Goal: Transaction & Acquisition: Obtain resource

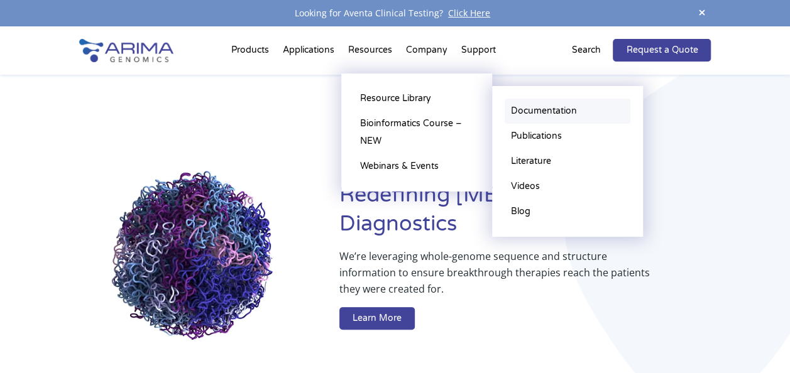
click at [559, 117] on link "Documentation" at bounding box center [568, 111] width 126 height 25
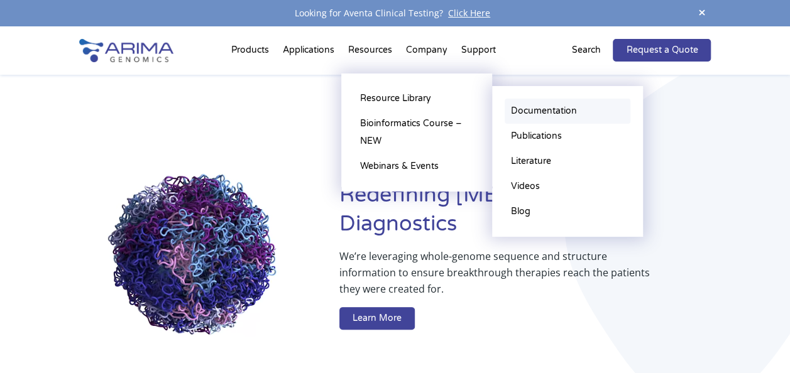
click at [539, 116] on link "Documentation" at bounding box center [568, 111] width 126 height 25
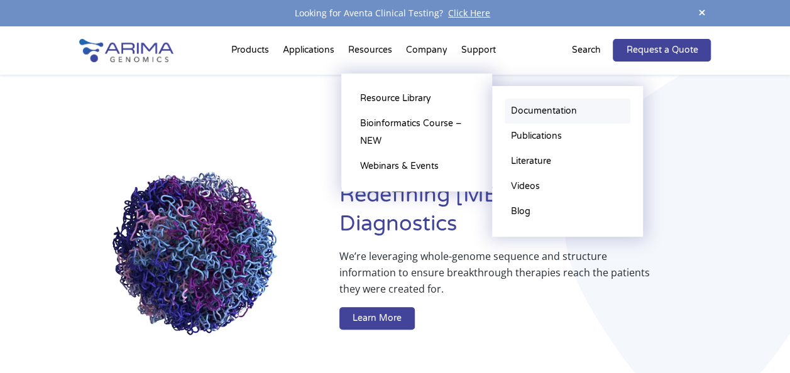
click at [545, 111] on link "Documentation" at bounding box center [568, 111] width 126 height 25
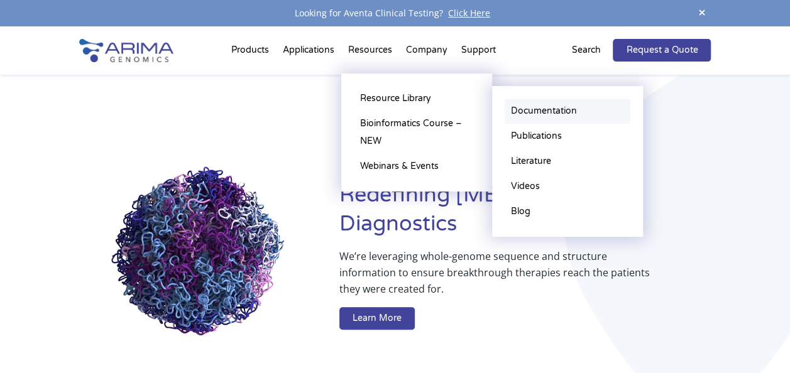
click at [574, 111] on link "Documentation" at bounding box center [568, 111] width 126 height 25
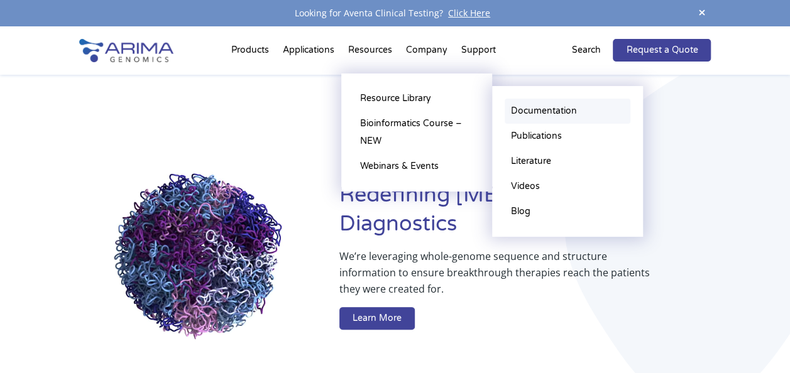
click at [554, 112] on link "Documentation" at bounding box center [568, 111] width 126 height 25
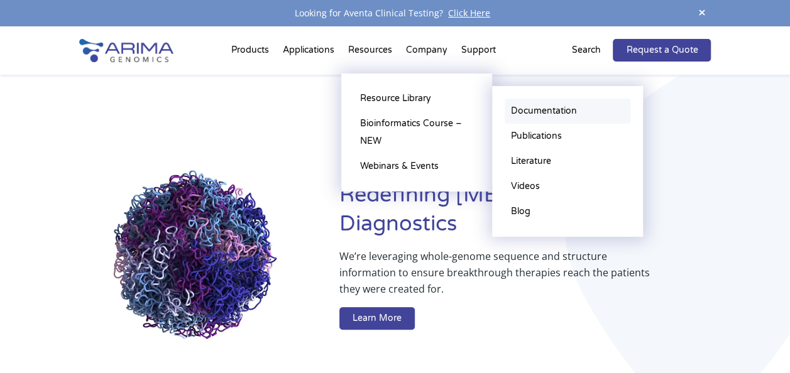
click at [530, 104] on link "Documentation" at bounding box center [568, 111] width 126 height 25
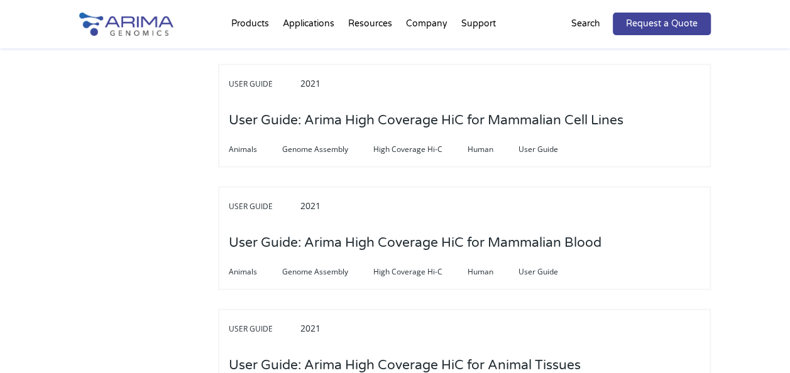
scroll to position [3816, 0]
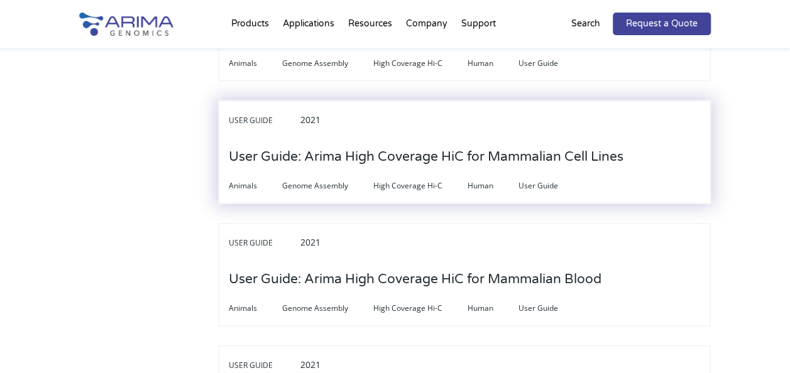
click at [506, 148] on h3 "User Guide: Arima High Coverage HiC for Mammalian Cell Lines" at bounding box center [426, 157] width 395 height 39
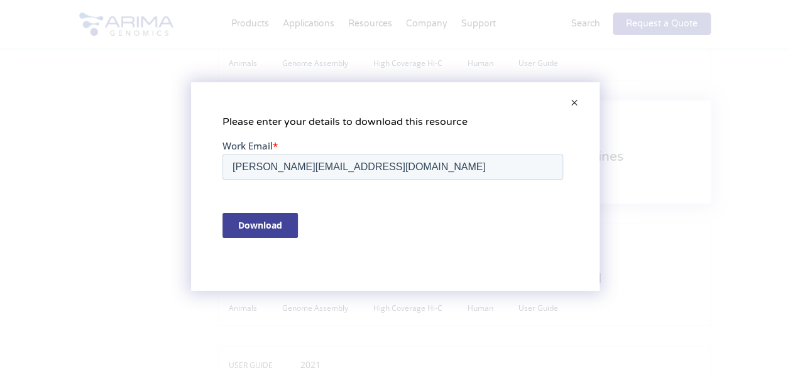
scroll to position [0, 0]
click at [252, 216] on input "Download" at bounding box center [259, 224] width 75 height 25
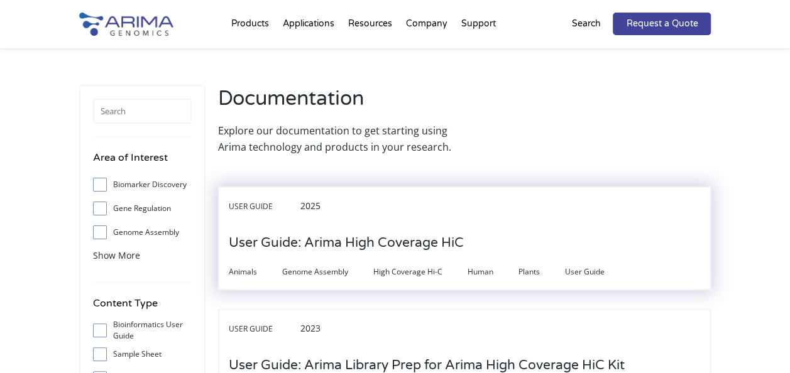
click at [404, 253] on h3 "User Guide: Arima High Coverage HiC" at bounding box center [346, 243] width 235 height 39
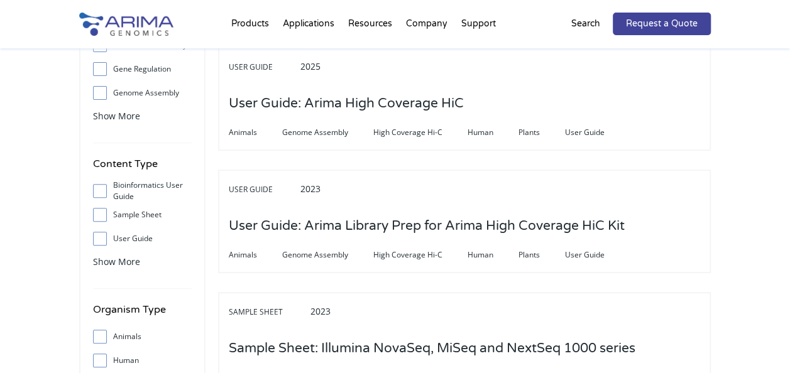
scroll to position [128, 0]
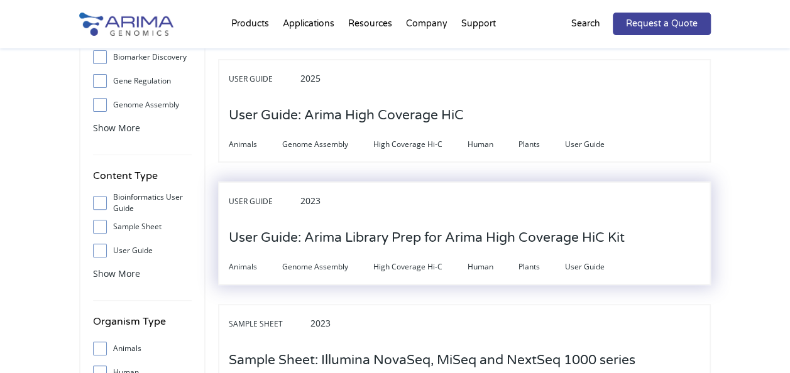
click at [486, 234] on h3 "User Guide: Arima Library Prep for Arima High Coverage HiC Kit" at bounding box center [427, 238] width 396 height 39
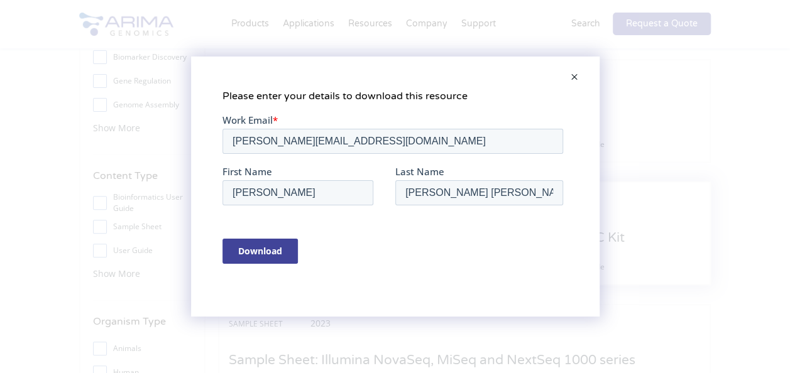
scroll to position [0, 0]
click at [237, 246] on input "Download" at bounding box center [259, 250] width 75 height 25
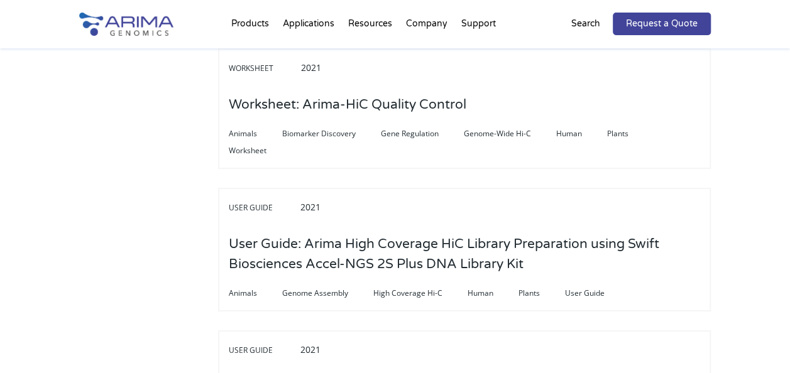
scroll to position [2663, 0]
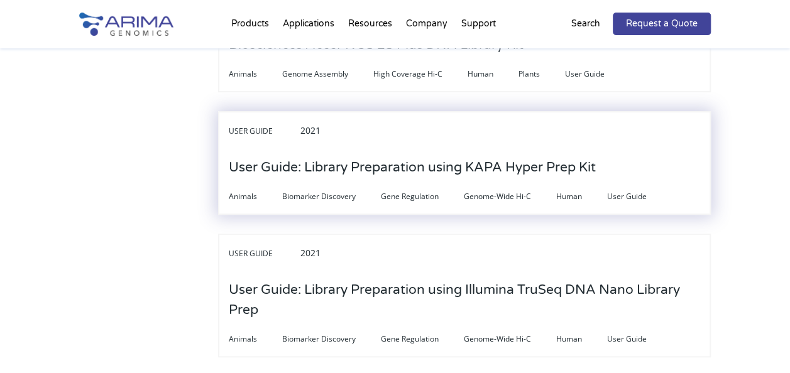
click at [416, 175] on h3 "User Guide: Library Preparation using KAPA Hyper Prep Kit" at bounding box center [412, 167] width 367 height 39
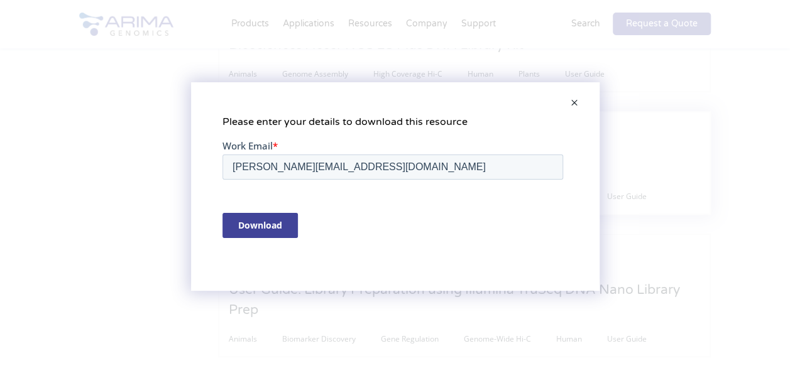
scroll to position [0, 0]
click at [265, 218] on input "Download" at bounding box center [259, 224] width 75 height 25
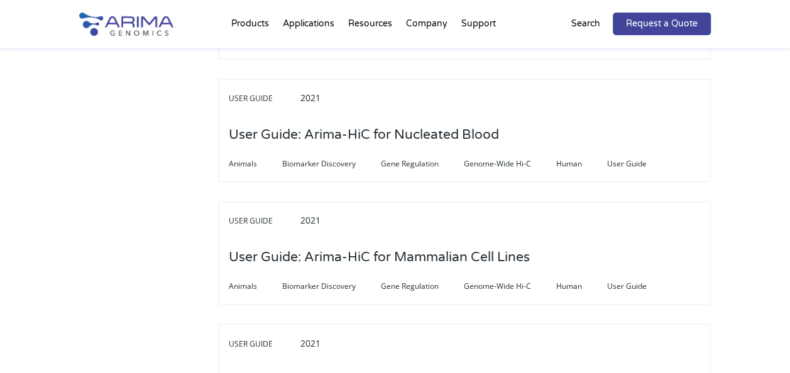
scroll to position [3219, 0]
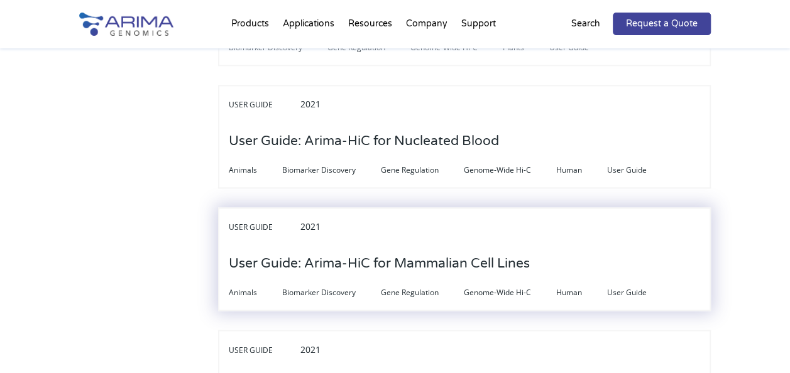
click at [466, 245] on h3 "User Guide: Arima-HiC for Mammalian Cell Lines" at bounding box center [379, 263] width 301 height 39
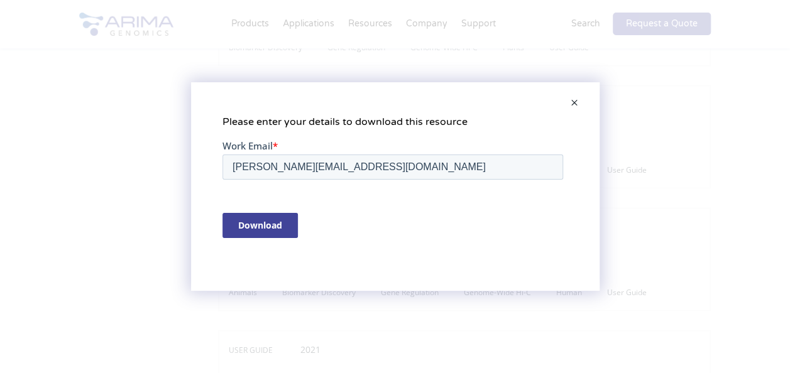
scroll to position [0, 0]
click at [253, 228] on input "Download" at bounding box center [259, 224] width 75 height 25
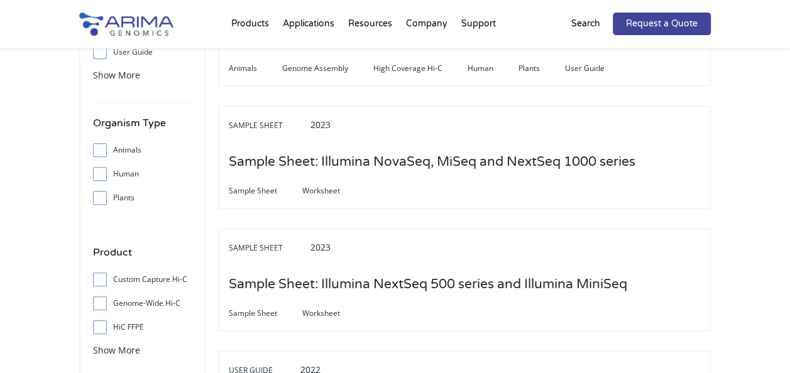
scroll to position [652, 0]
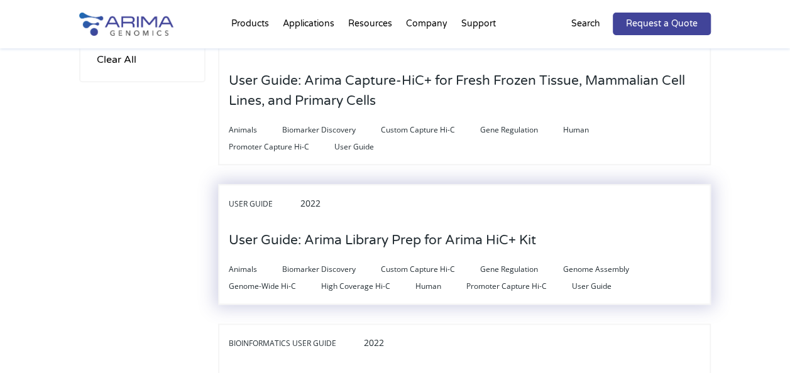
click at [456, 240] on h3 "User Guide: Arima Library Prep for Arima HiC+ Kit" at bounding box center [382, 240] width 307 height 39
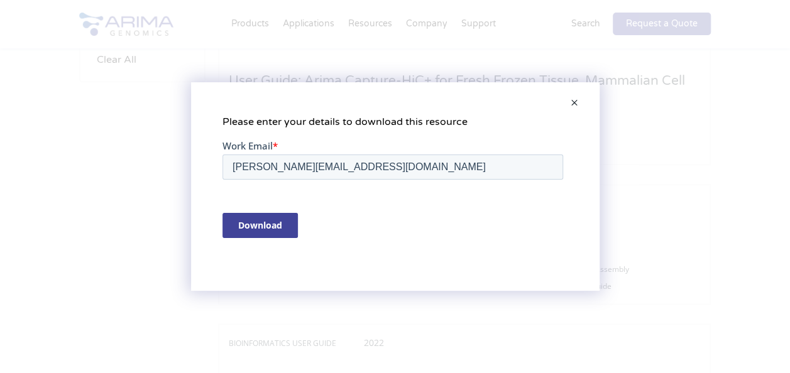
scroll to position [0, 0]
click at [261, 229] on input "Download" at bounding box center [259, 224] width 75 height 25
